Goal: Use online tool/utility: Use online tool/utility

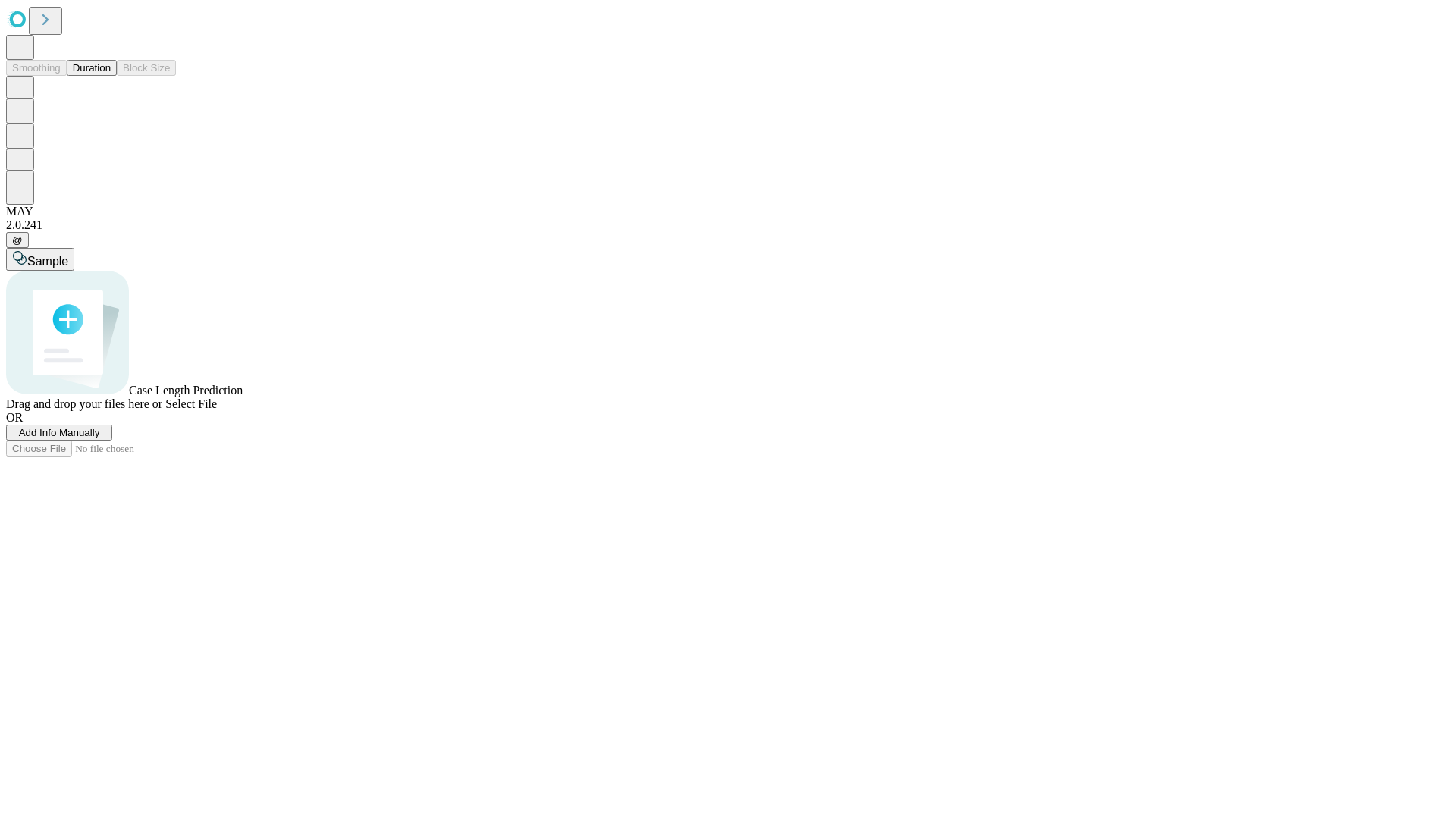
click at [110, 76] on button "Duration" at bounding box center [92, 68] width 50 height 16
click at [217, 411] on span "Select File" at bounding box center [192, 403] width 52 height 13
